Goal: Obtain resource: Download file/media

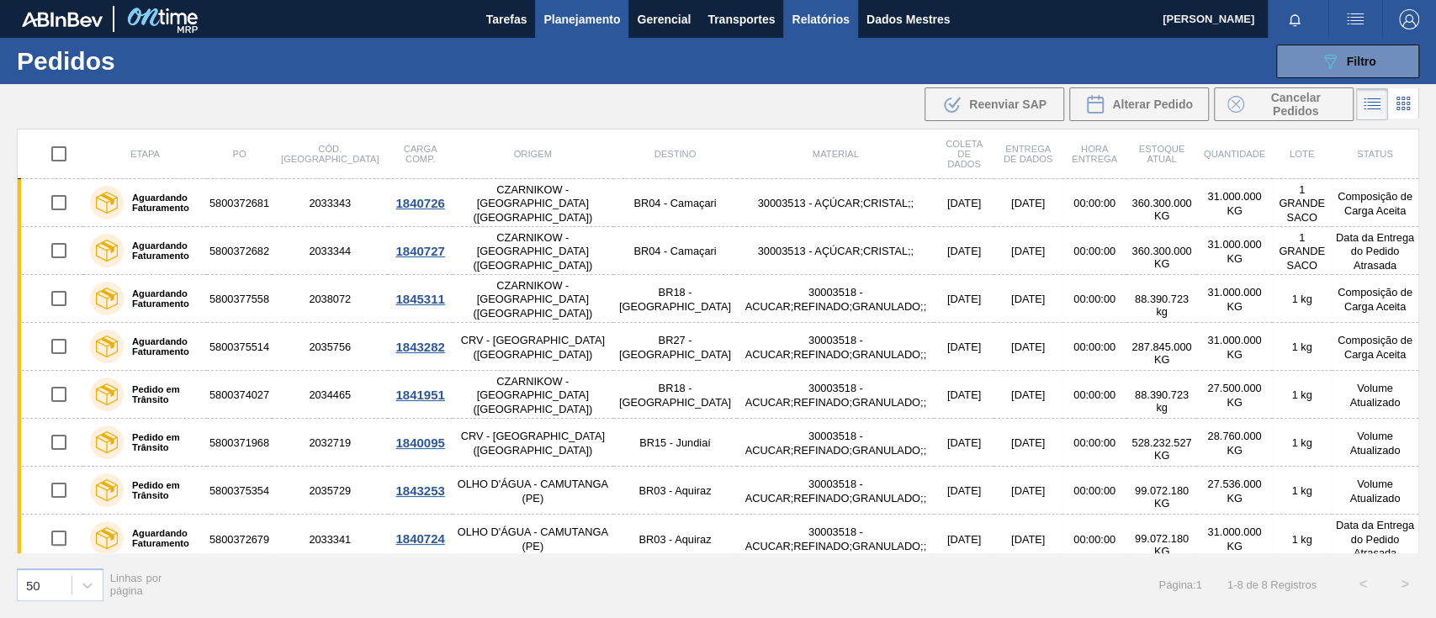
click at [834, 19] on font "Relatórios" at bounding box center [819, 19] width 57 height 13
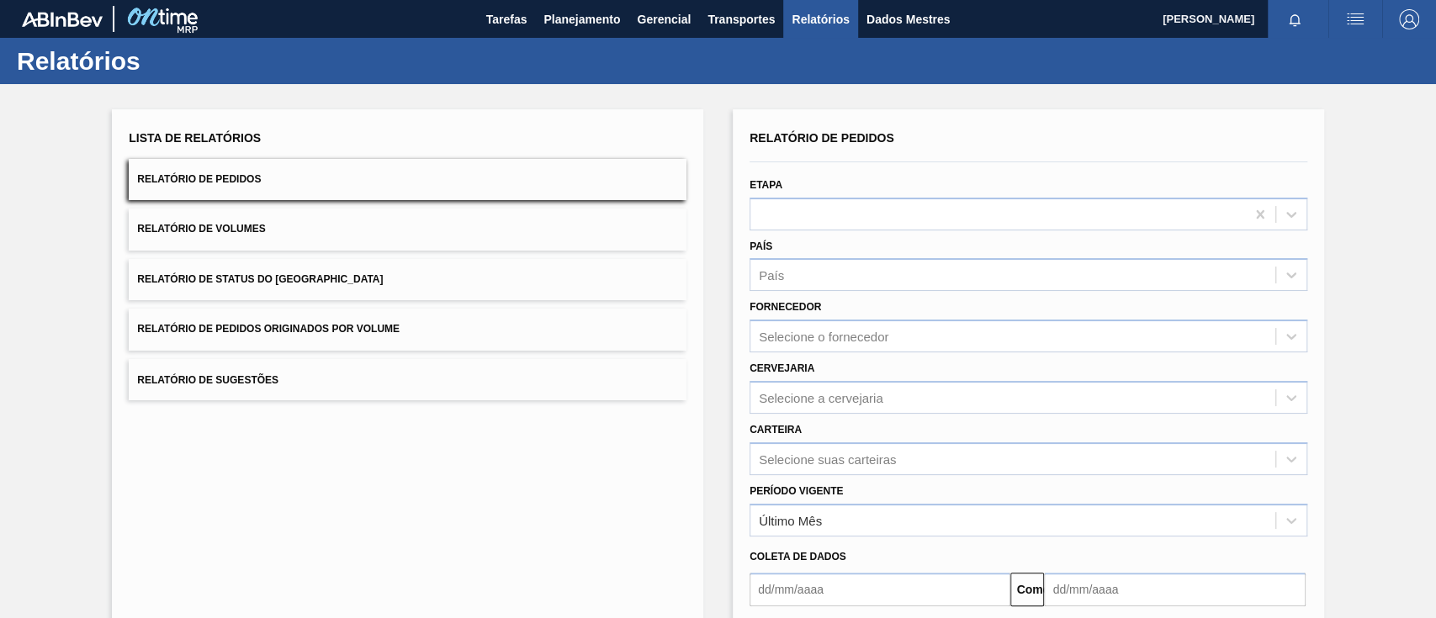
click at [356, 339] on button "Relatório de Pedidos Originados por Volume" at bounding box center [408, 329] width 558 height 41
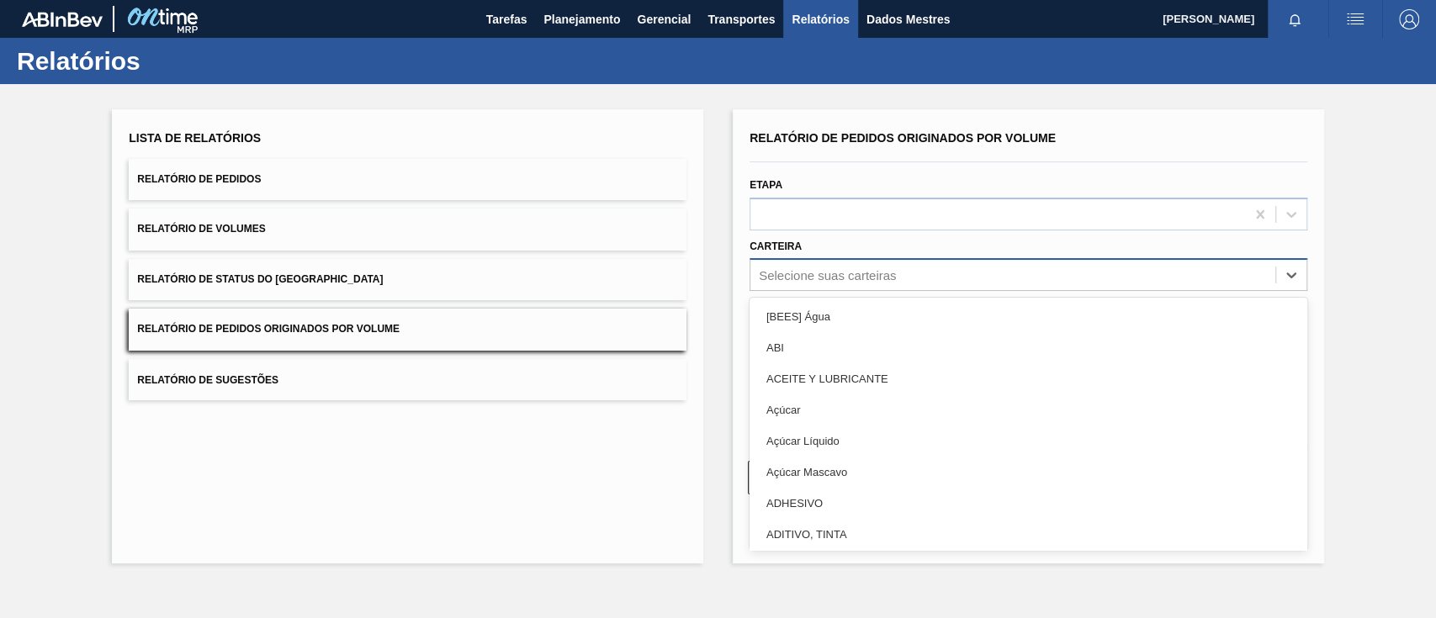
click at [903, 276] on div "Selecione suas carteiras" at bounding box center [1012, 275] width 525 height 24
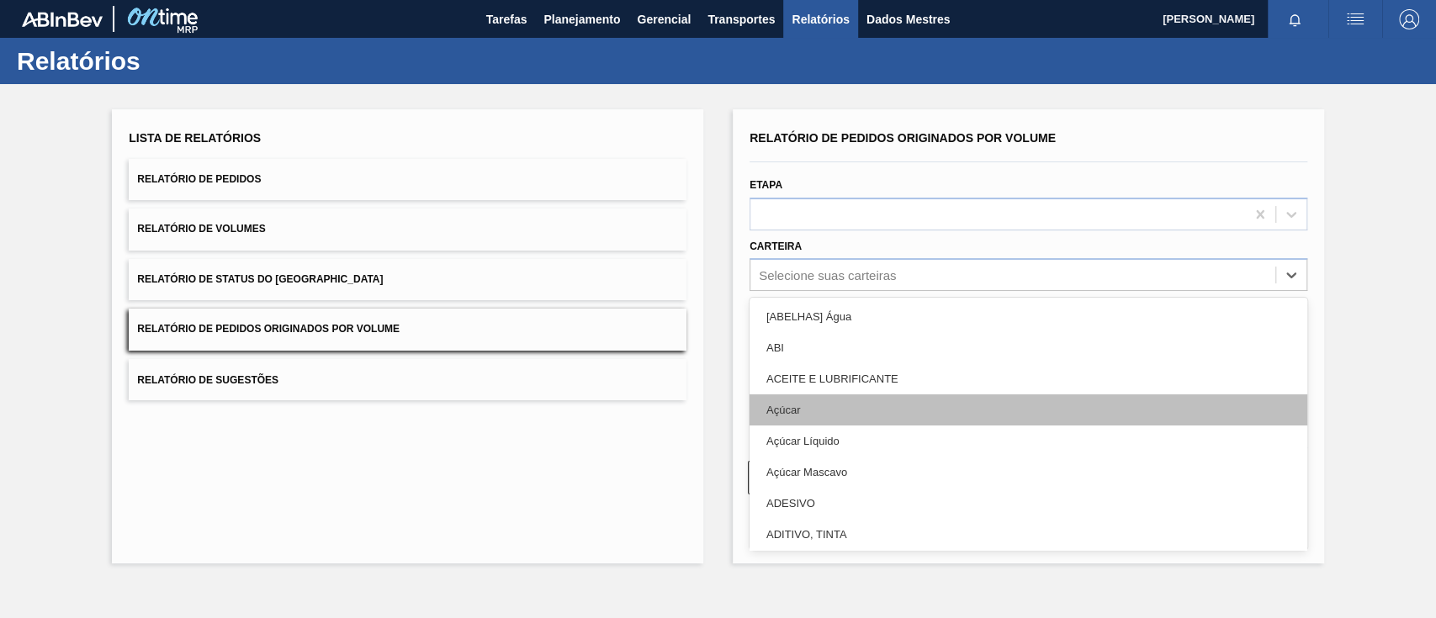
click at [831, 412] on div "Açúcar" at bounding box center [1028, 409] width 558 height 31
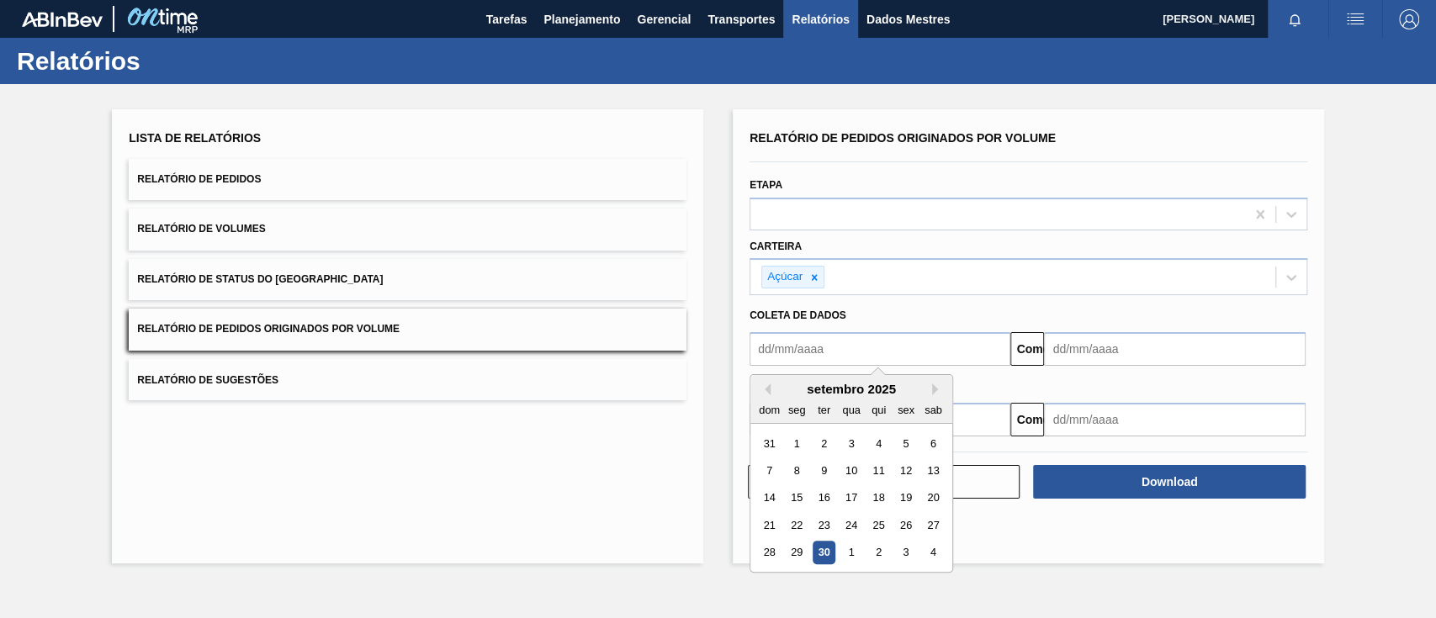
click at [816, 342] on input "text" at bounding box center [879, 349] width 261 height 34
click at [797, 437] on font "1" at bounding box center [797, 443] width 6 height 13
type input "[DATE]"
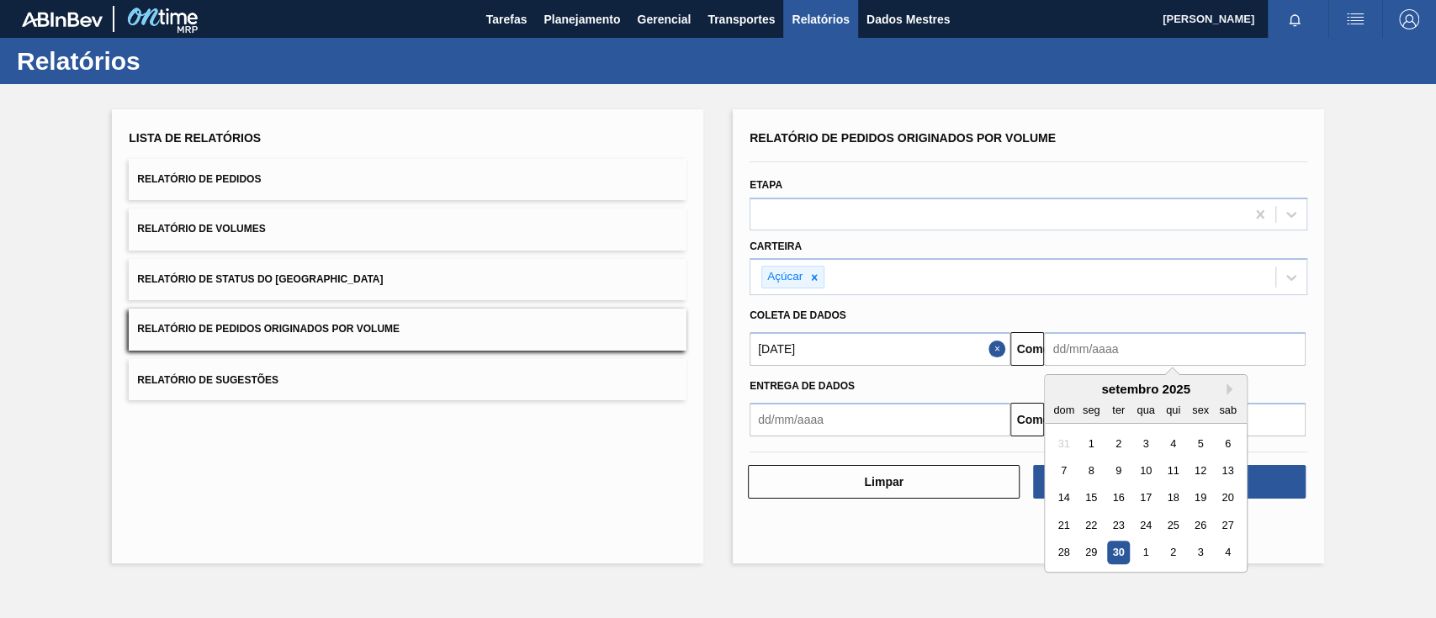
click at [1066, 340] on input "text" at bounding box center [1174, 349] width 261 height 34
click at [1230, 554] on font "4" at bounding box center [1228, 553] width 6 height 13
type input "[DATE]"
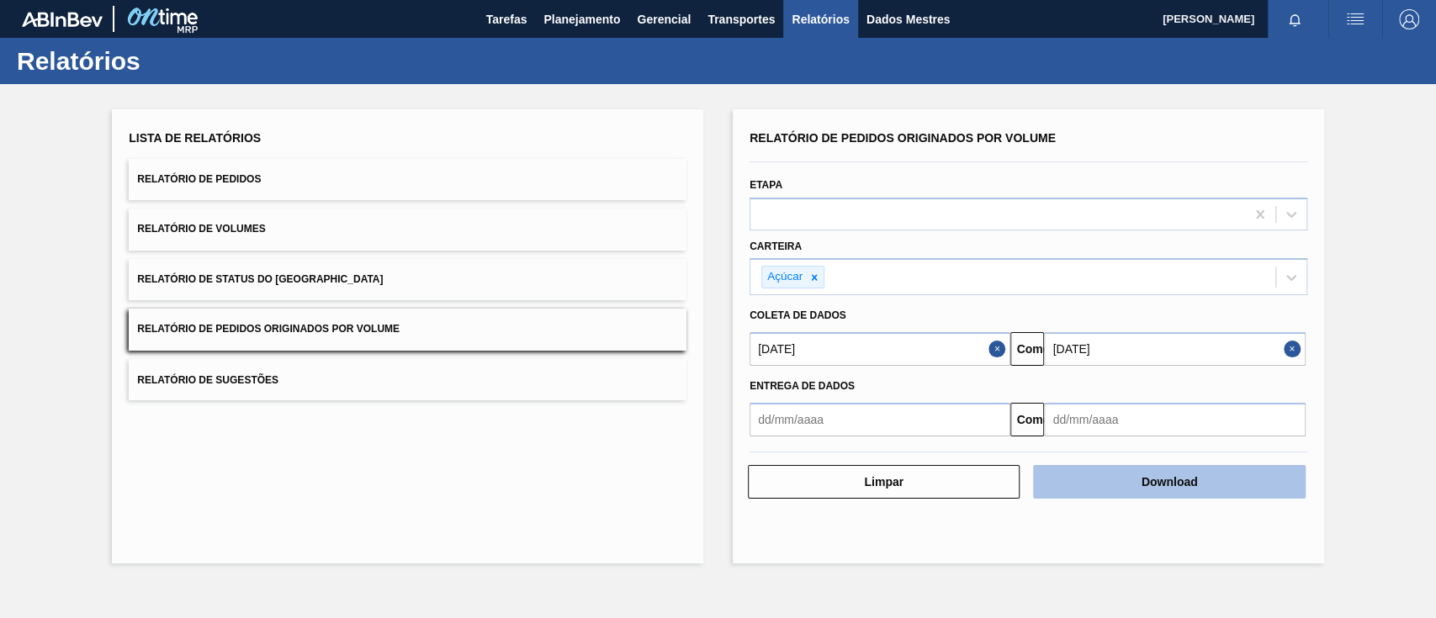
click at [1221, 473] on button "Download" at bounding box center [1169, 482] width 272 height 34
